Goal: Information Seeking & Learning: Learn about a topic

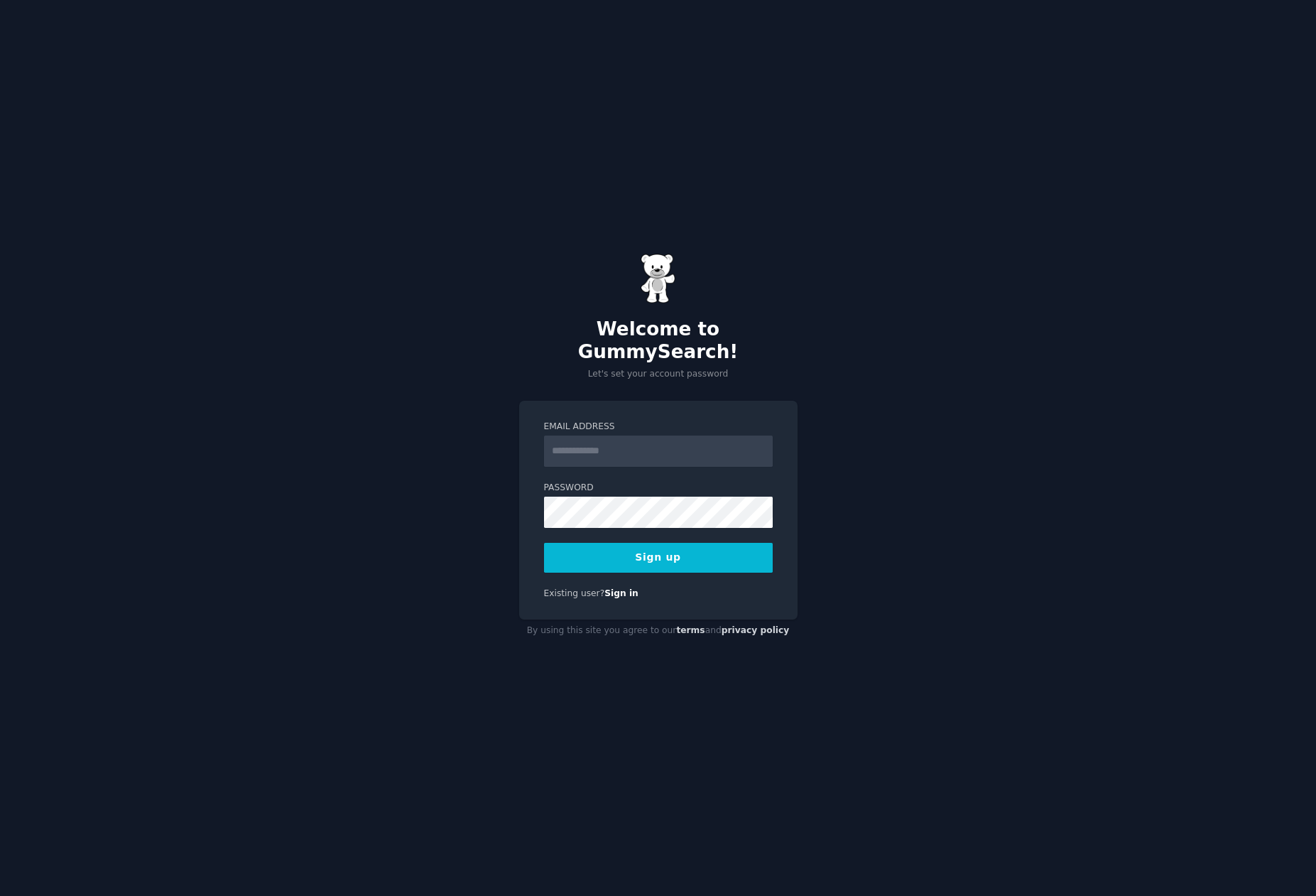
click at [577, 442] on input "Email Address" at bounding box center [658, 451] width 228 height 31
type input "**********"
click at [544, 542] on button "Sign up" at bounding box center [658, 558] width 228 height 30
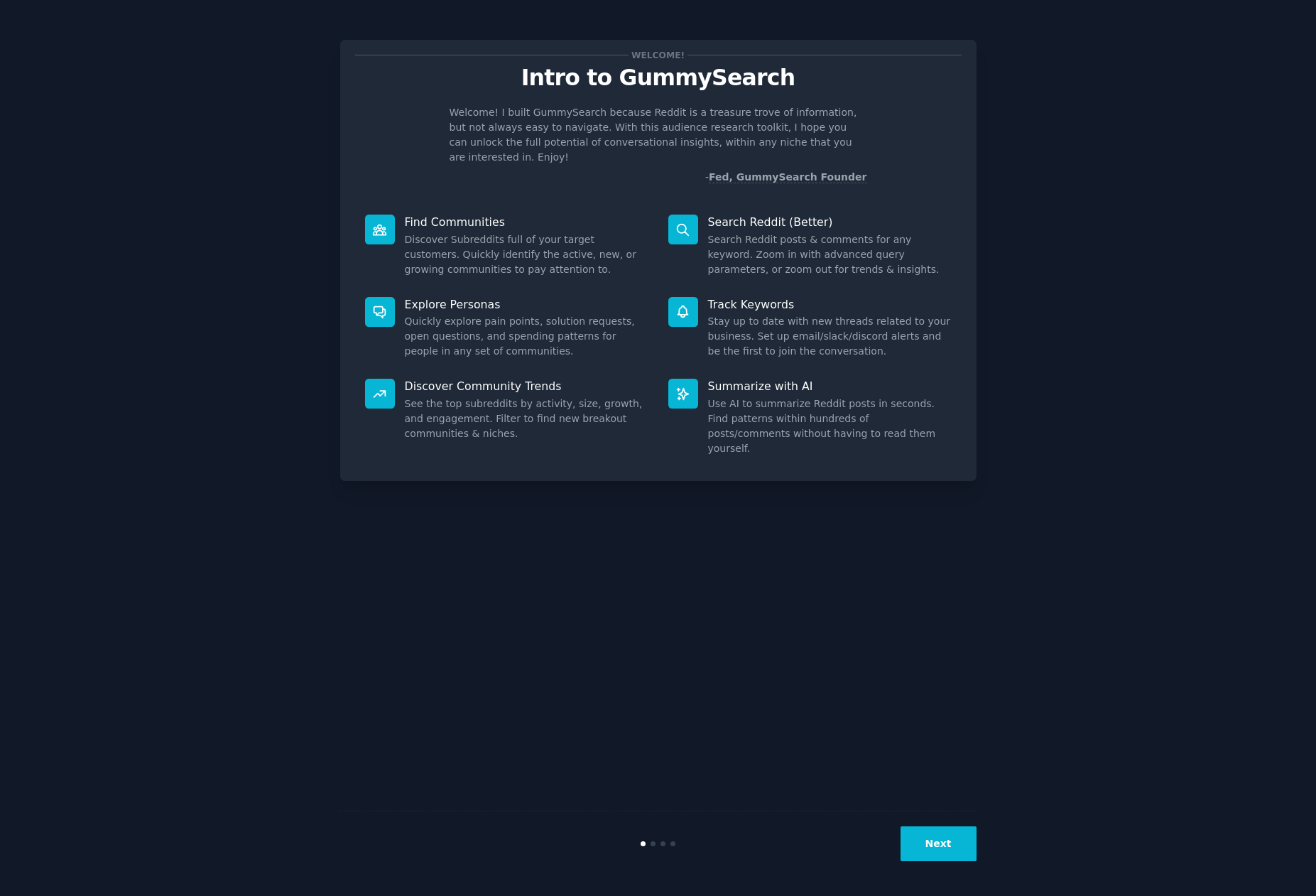
click at [929, 845] on button "Next" at bounding box center [939, 843] width 76 height 34
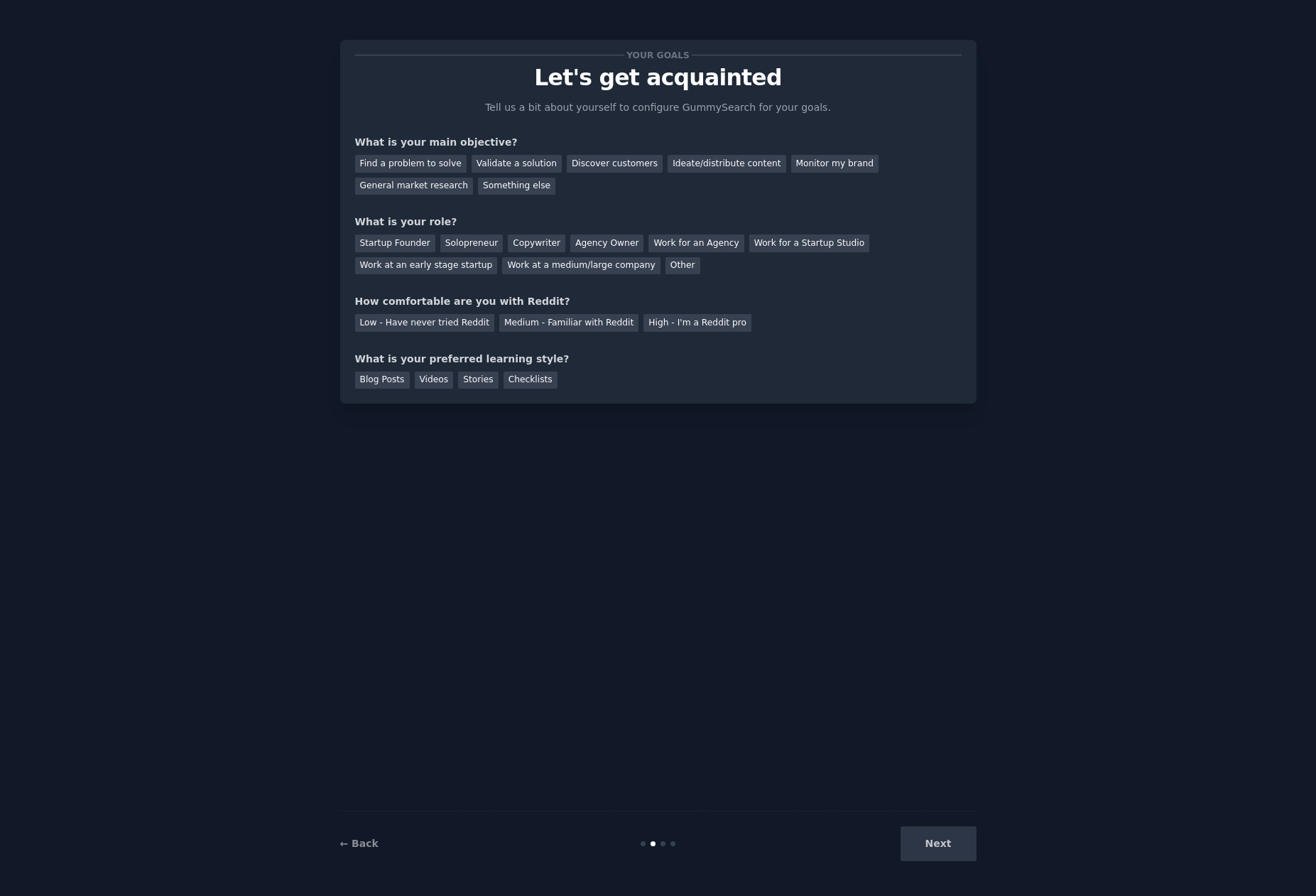
click at [937, 842] on div "Next" at bounding box center [870, 843] width 212 height 34
click at [447, 165] on div "Find a problem to solve" at bounding box center [411, 163] width 112 height 18
click at [942, 857] on div "Next" at bounding box center [870, 843] width 212 height 34
click at [936, 844] on div "Next" at bounding box center [870, 843] width 212 height 34
click at [595, 160] on div "Discover customers" at bounding box center [615, 163] width 96 height 18
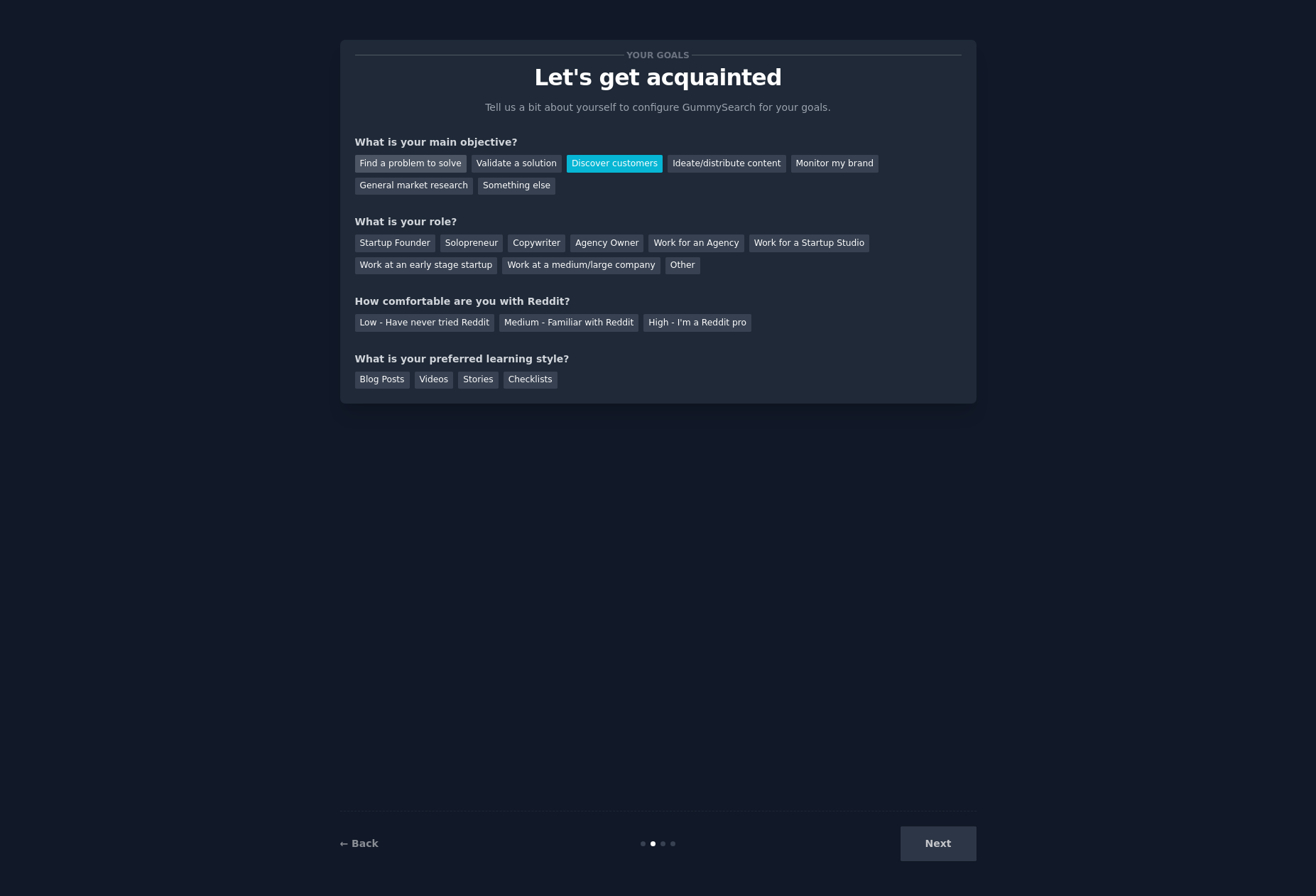
click at [440, 165] on div "Find a problem to solve" at bounding box center [411, 163] width 112 height 18
click at [403, 244] on div "Startup Founder" at bounding box center [396, 243] width 81 height 18
click at [597, 240] on div "Agency Owner" at bounding box center [606, 243] width 73 height 18
click at [542, 328] on div "Medium - Familiar with Reddit" at bounding box center [569, 322] width 139 height 18
click at [399, 380] on div "Blog Posts" at bounding box center [382, 380] width 55 height 18
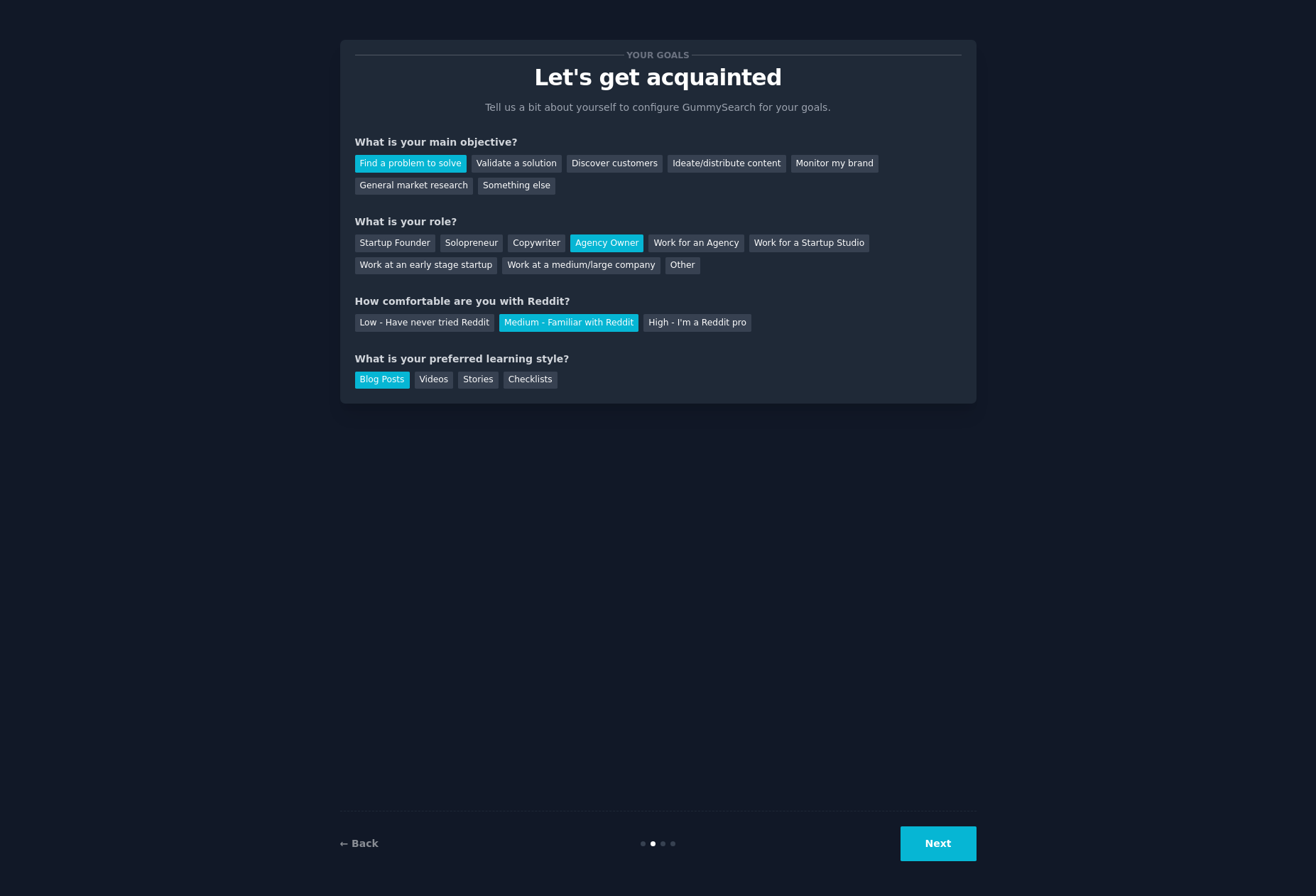
click at [938, 846] on button "Next" at bounding box center [939, 843] width 76 height 34
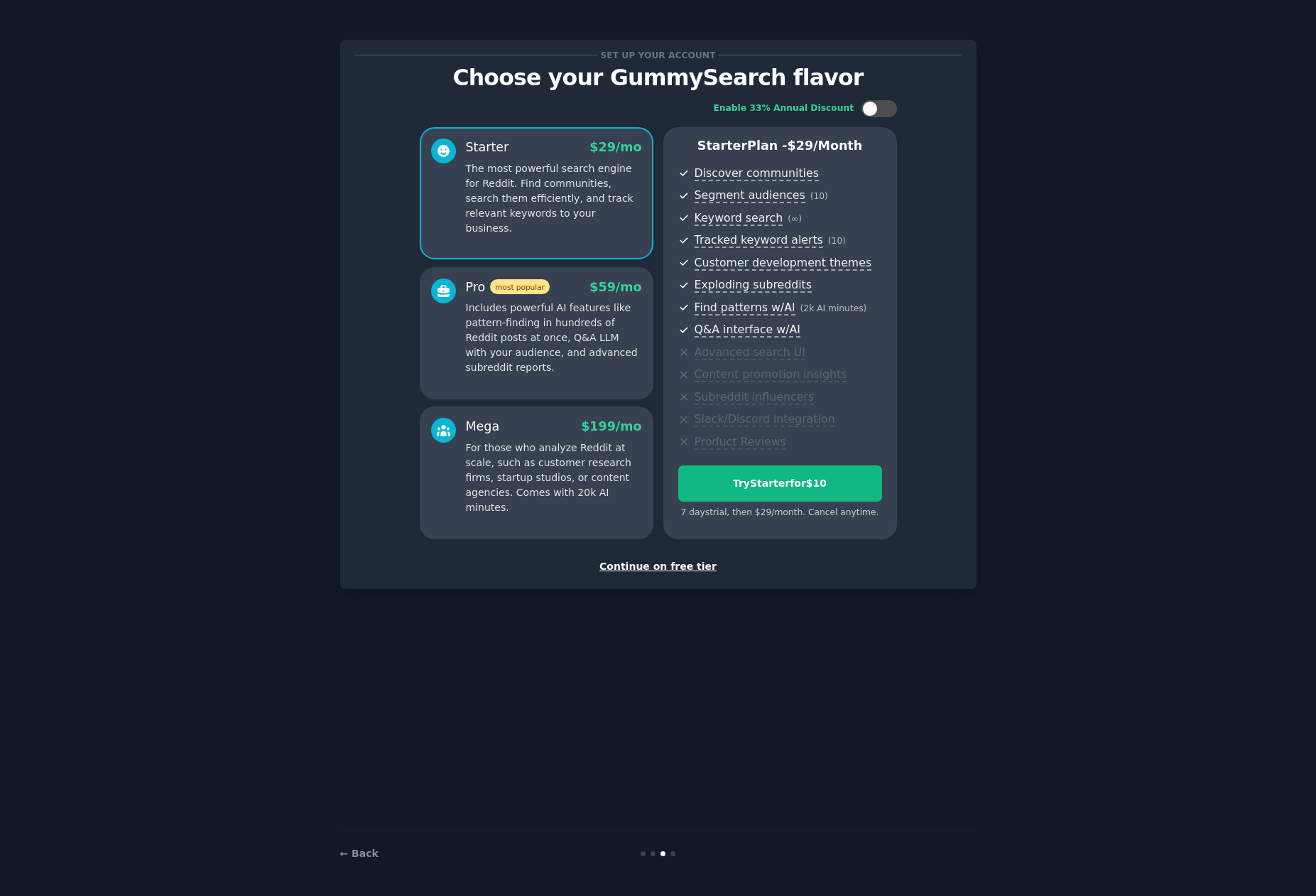
click at [650, 567] on div "Continue on free tier" at bounding box center [658, 567] width 606 height 15
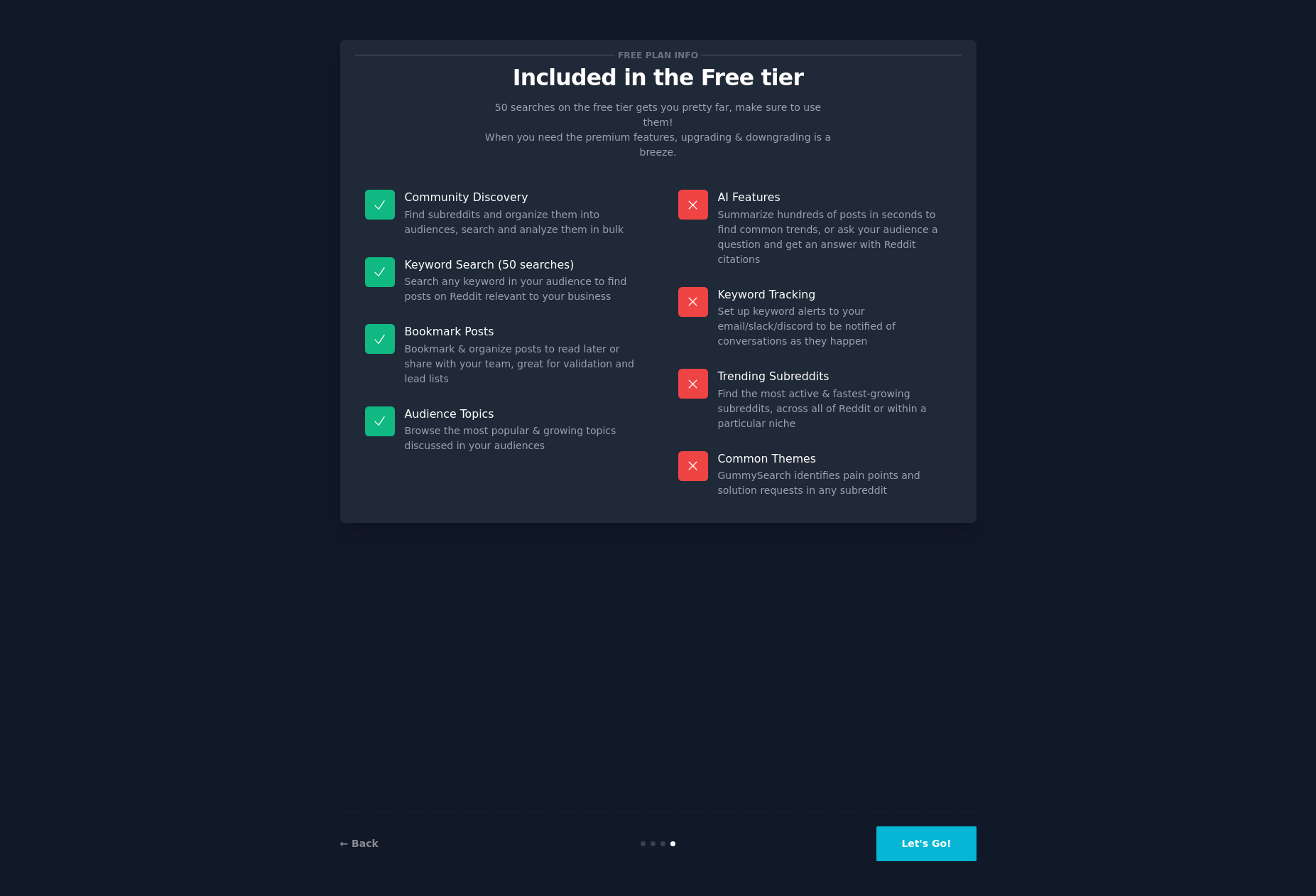
click at [931, 851] on button "Let's Go!" at bounding box center [926, 843] width 99 height 34
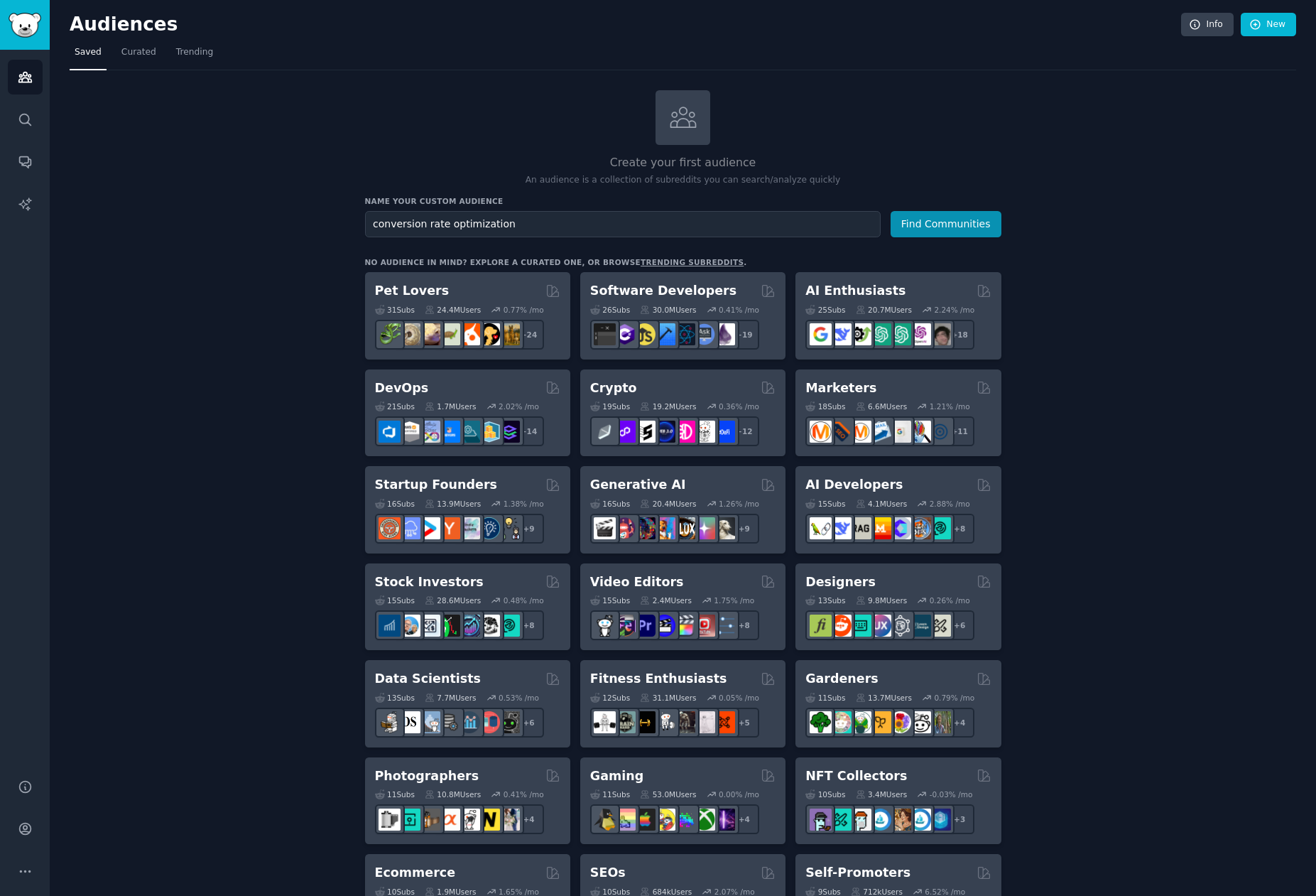
type input "conversion rate optimization"
click at [891, 211] on button "Find Communities" at bounding box center [946, 223] width 111 height 26
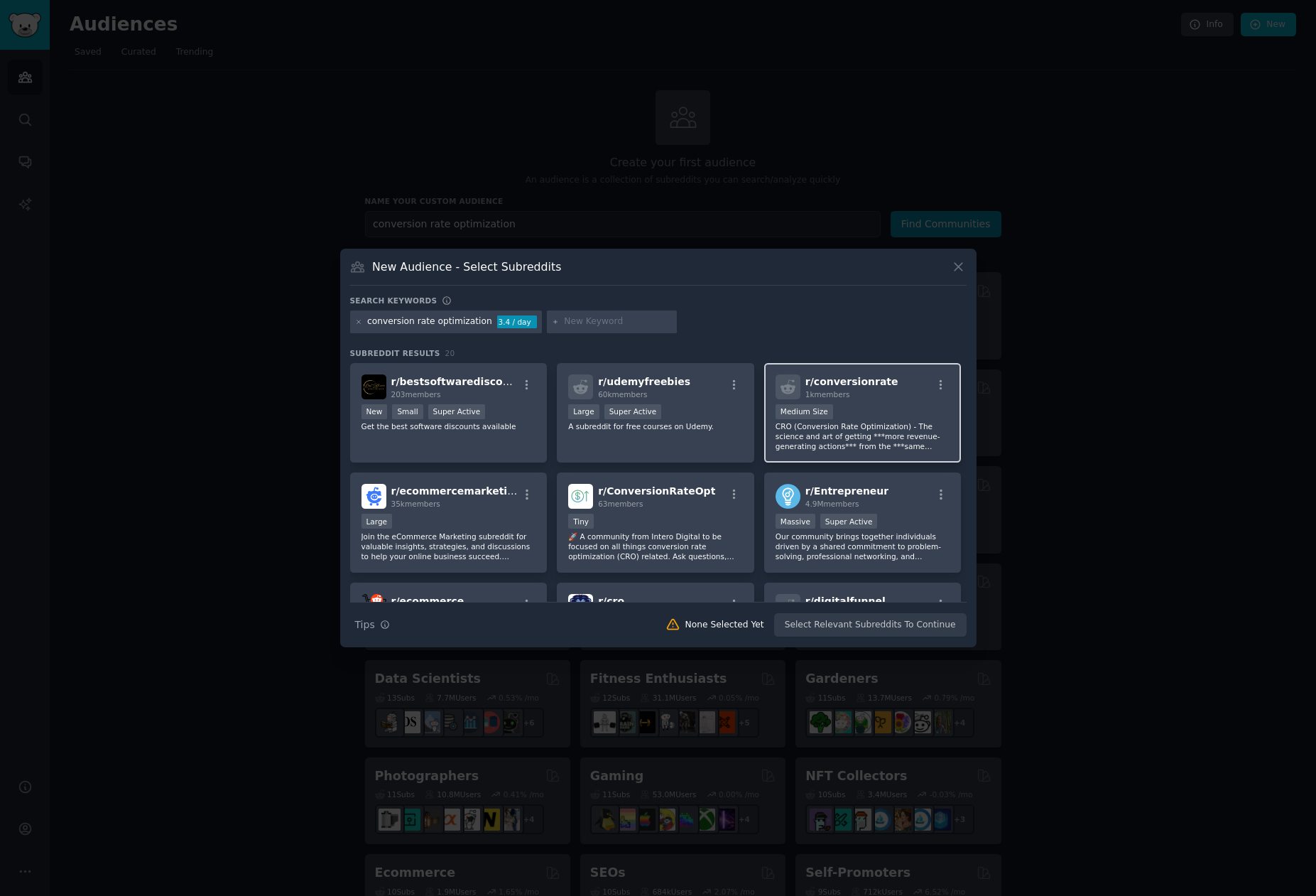
click at [821, 444] on p "CRO (Conversion Rate Optimization) - The science and art of getting ***more rev…" at bounding box center [863, 437] width 175 height 30
click at [1004, 439] on div at bounding box center [658, 448] width 1316 height 896
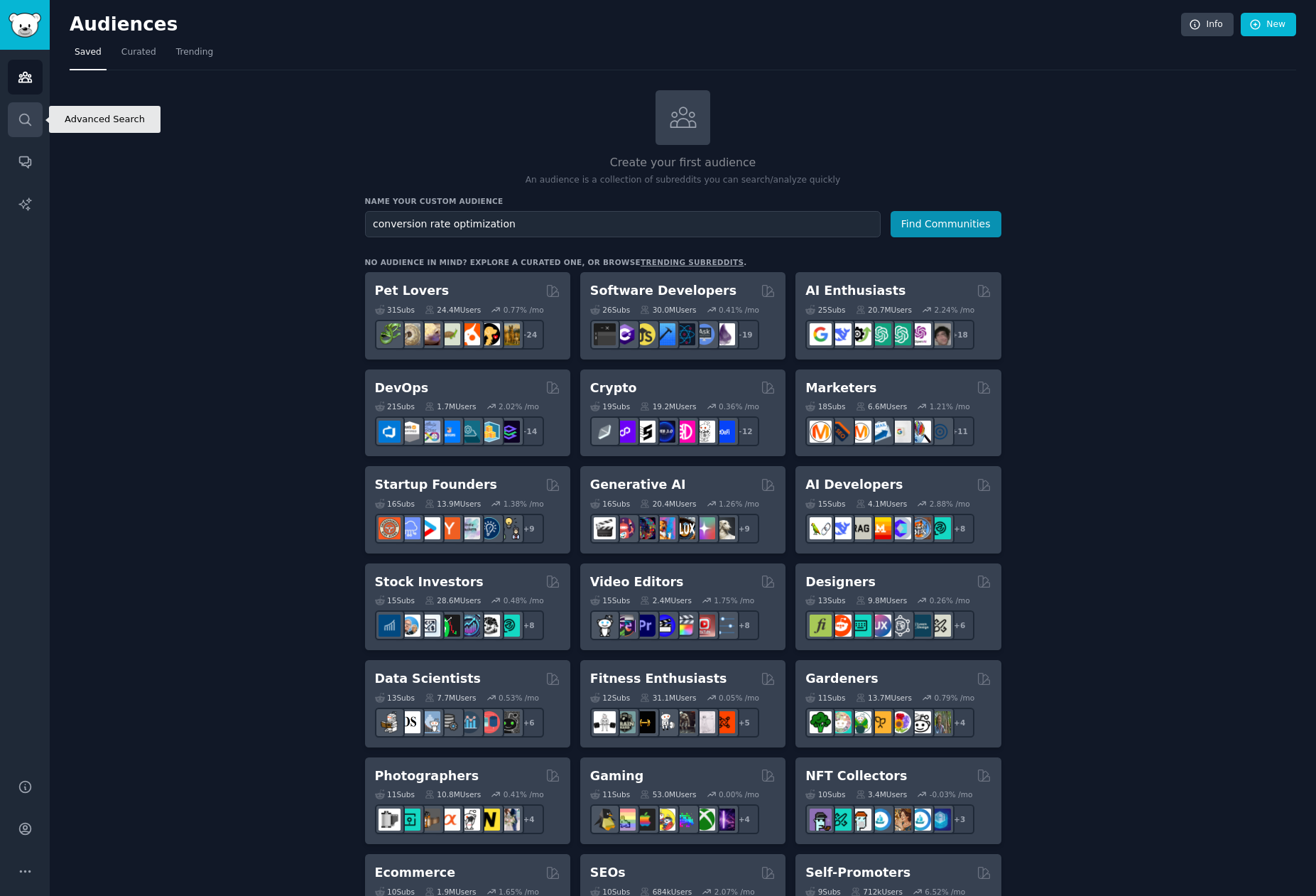
click at [29, 115] on icon "Sidebar" at bounding box center [25, 120] width 15 height 15
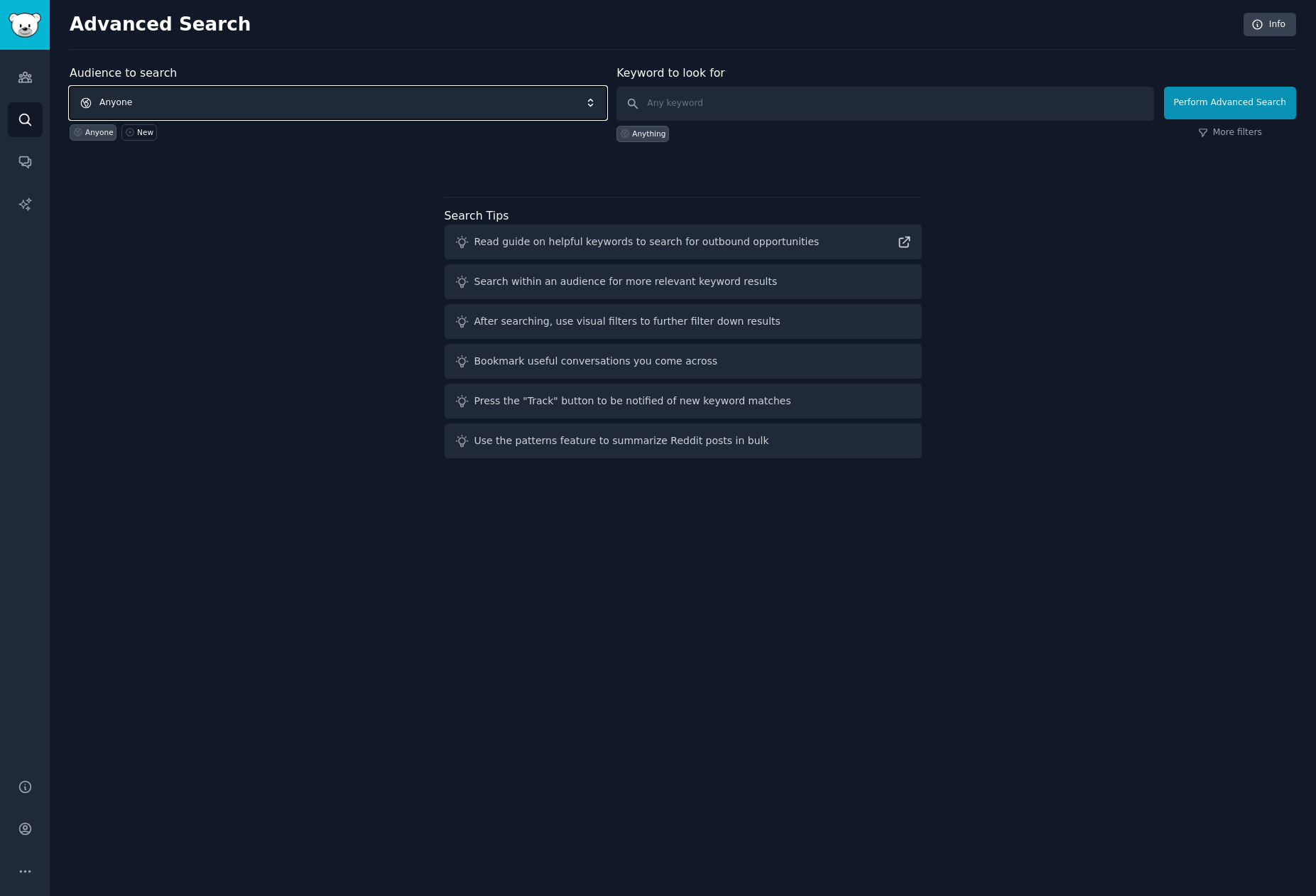
click at [333, 103] on span "Anyone" at bounding box center [338, 102] width 537 height 33
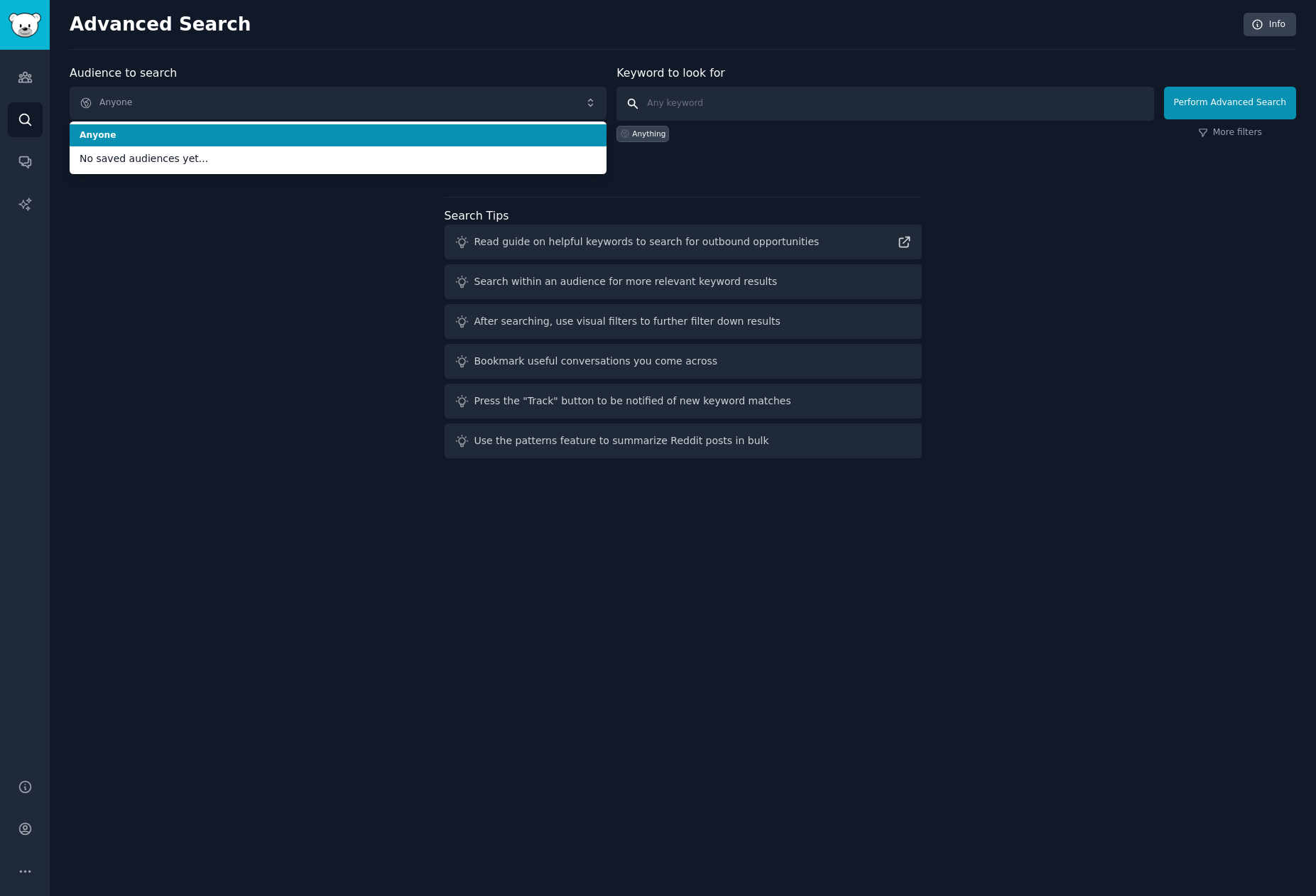
click at [642, 113] on input "text" at bounding box center [884, 103] width 537 height 34
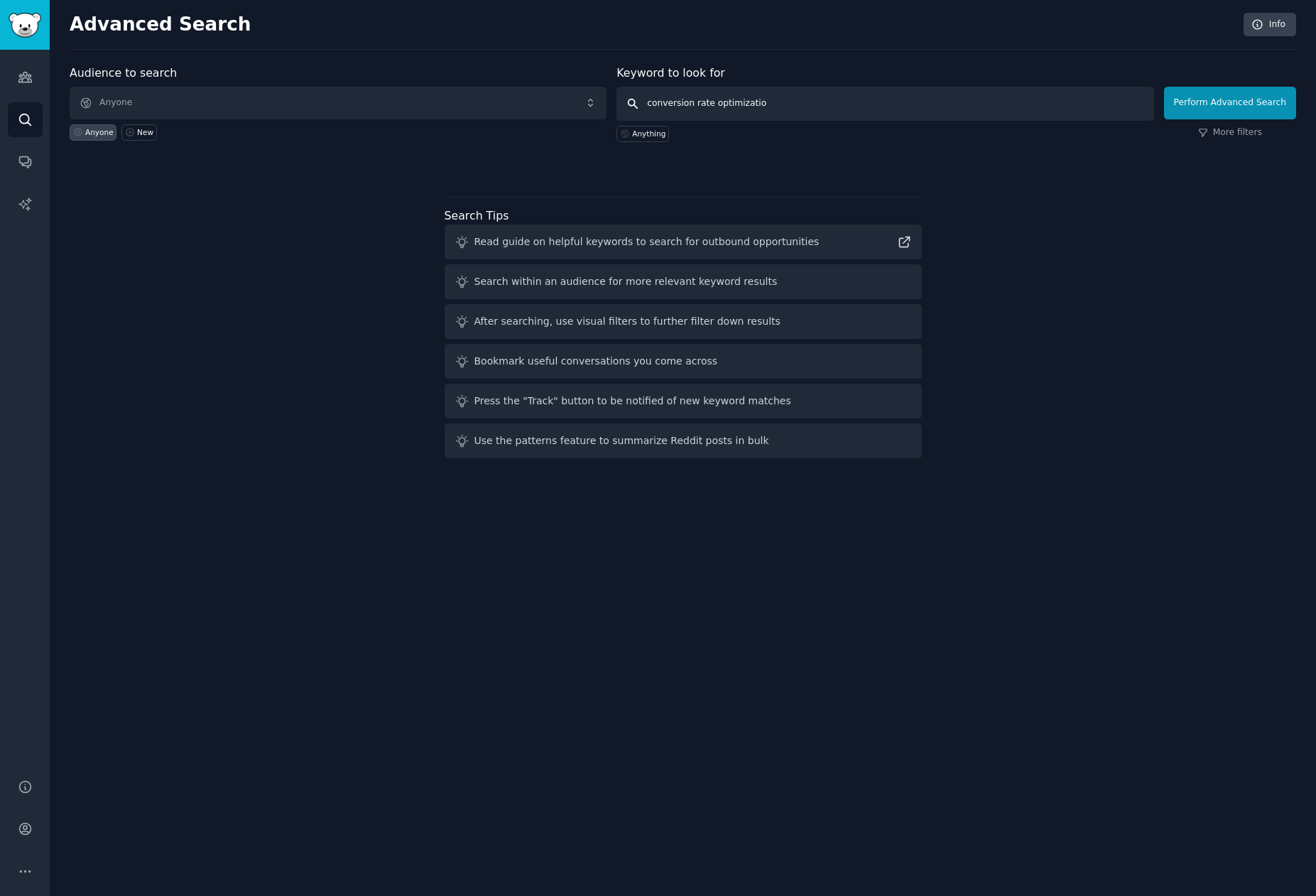
type input "conversion rate optimization"
click button "Perform Advanced Search" at bounding box center [1229, 102] width 132 height 33
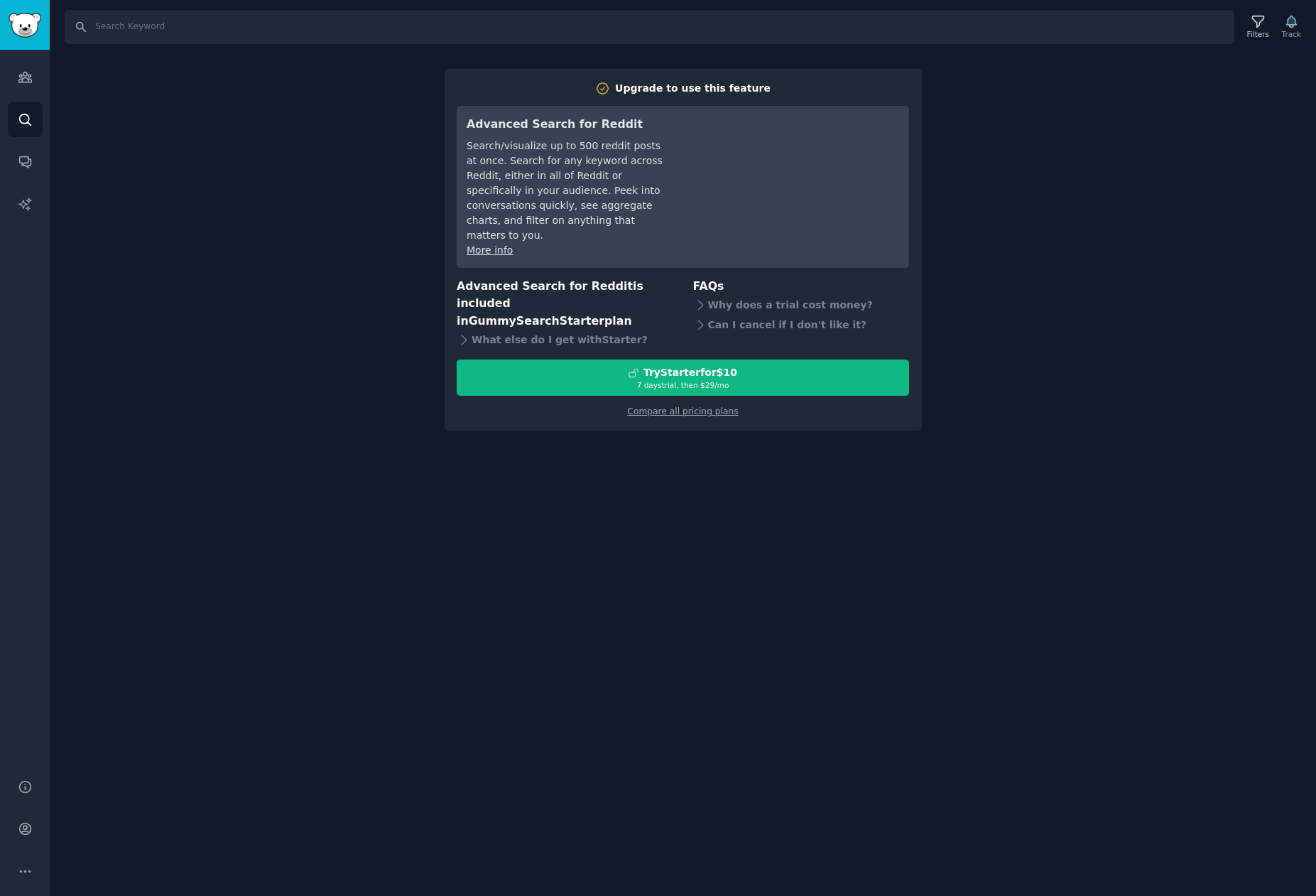
click at [928, 705] on div "Search Filters Track Upgrade to use this feature Advanced Search for Reddit Sea…" at bounding box center [683, 448] width 1266 height 896
